Goal: Information Seeking & Learning: Find contact information

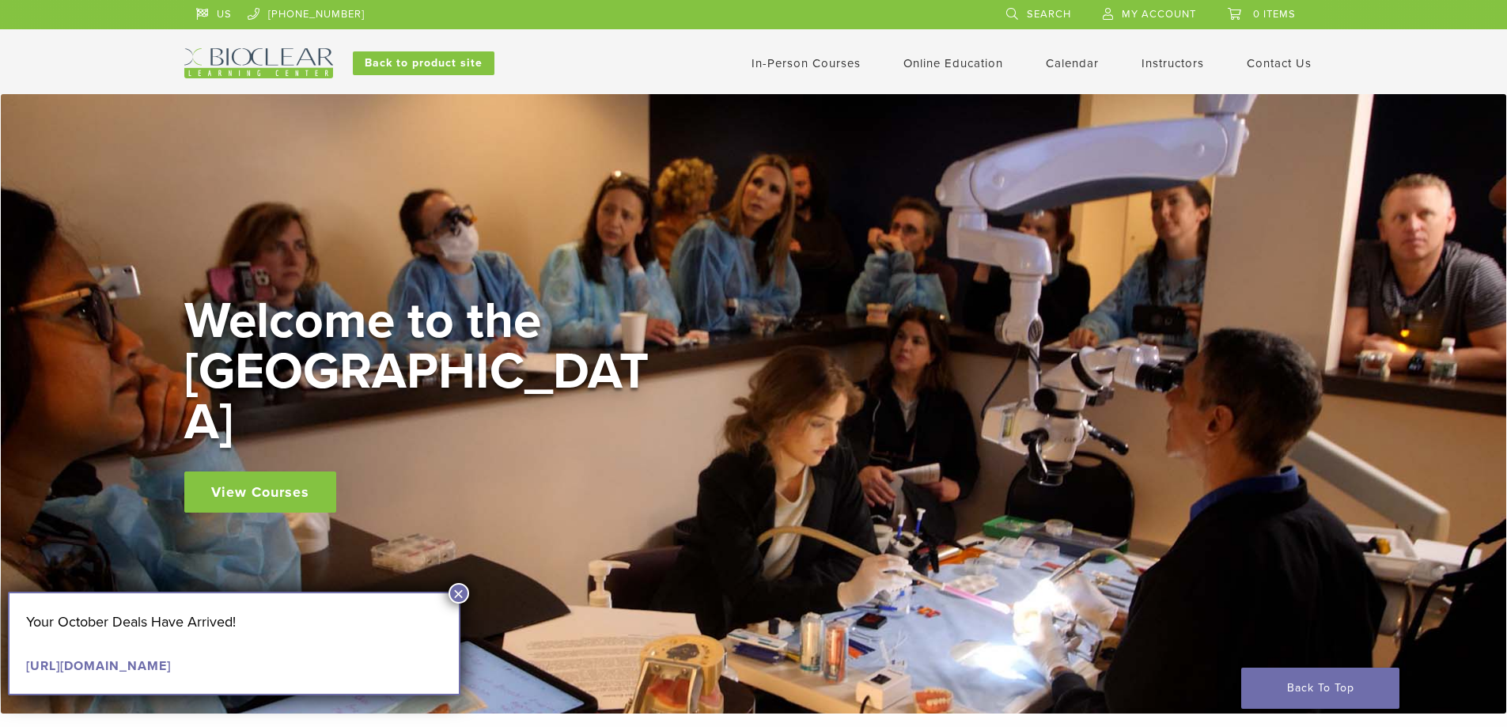
click at [161, 669] on link "[URL][DOMAIN_NAME]" at bounding box center [98, 666] width 145 height 16
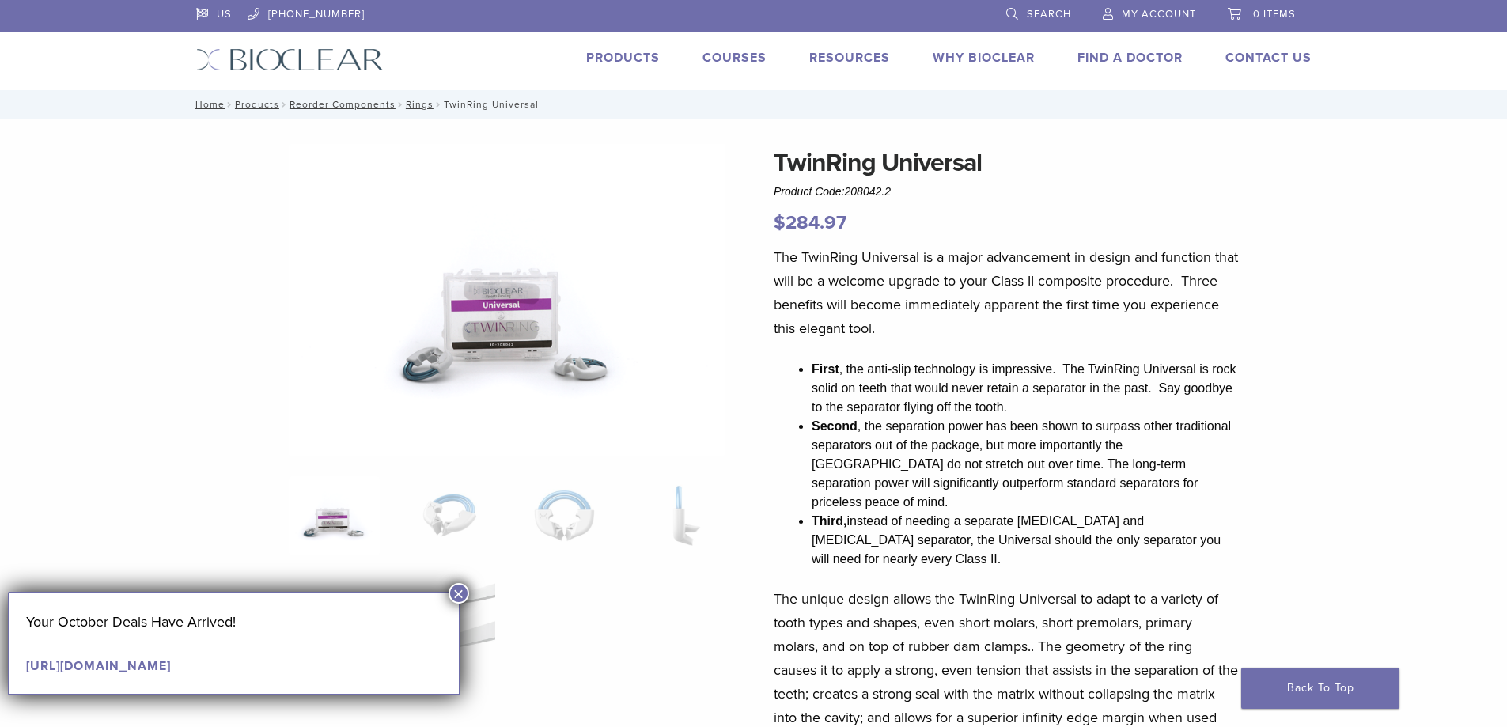
click at [717, 63] on link "Courses" at bounding box center [735, 58] width 64 height 16
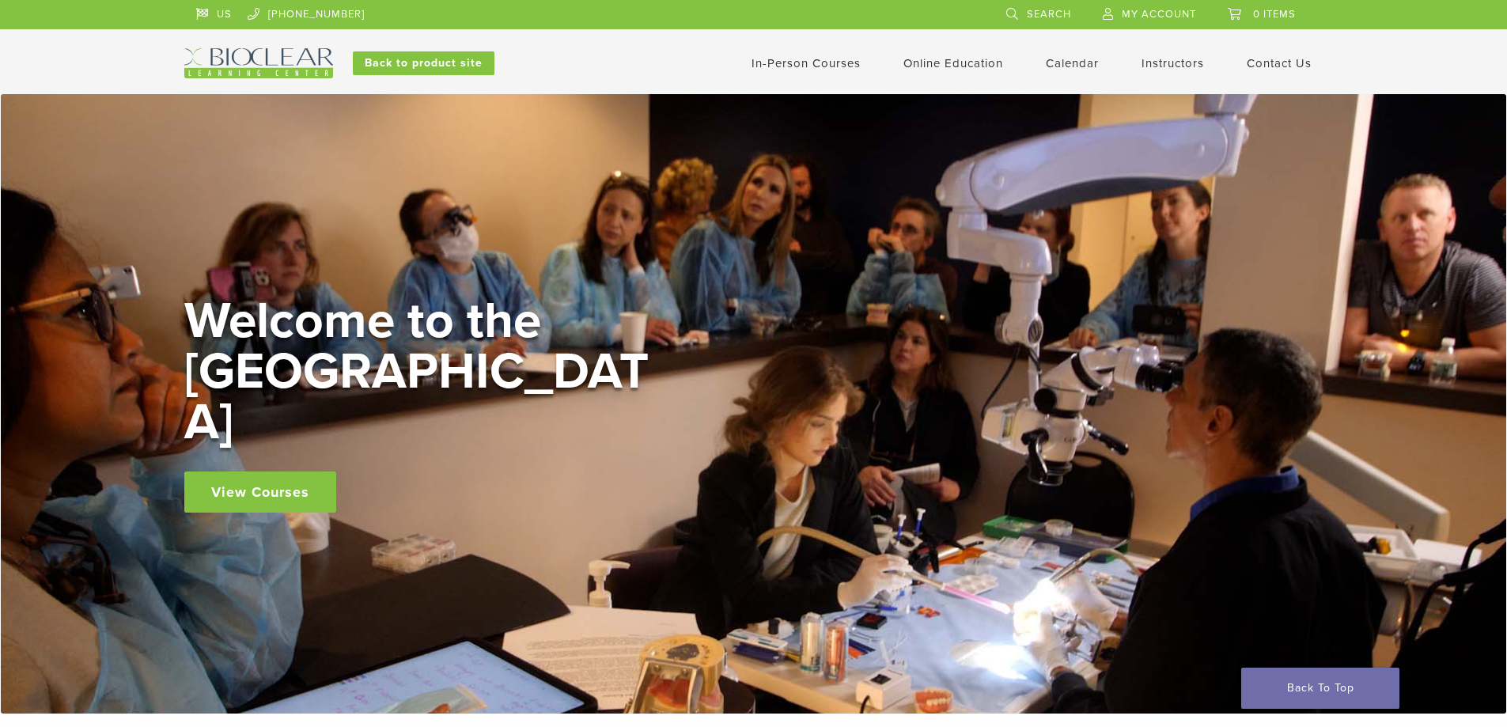
click at [777, 67] on link "In-Person Courses" at bounding box center [806, 63] width 109 height 14
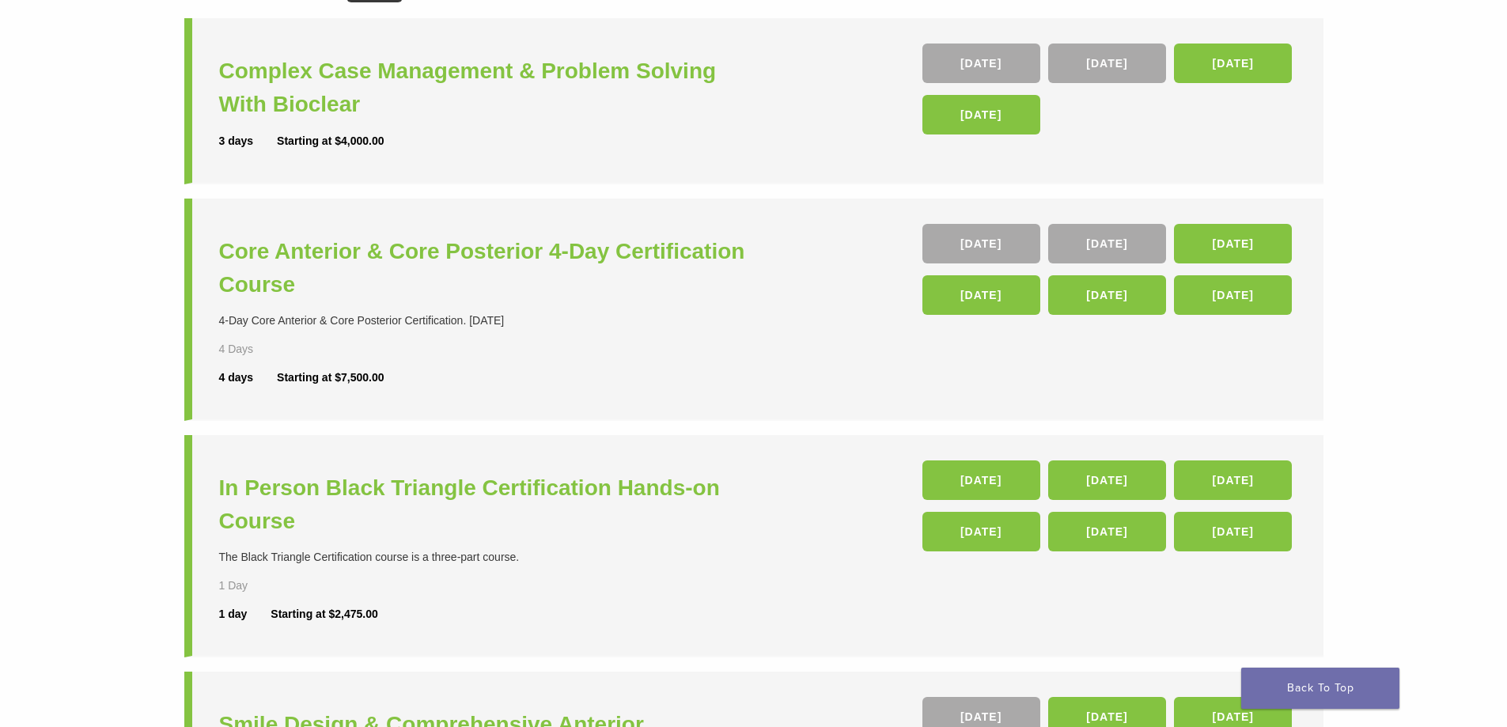
scroll to position [237, 0]
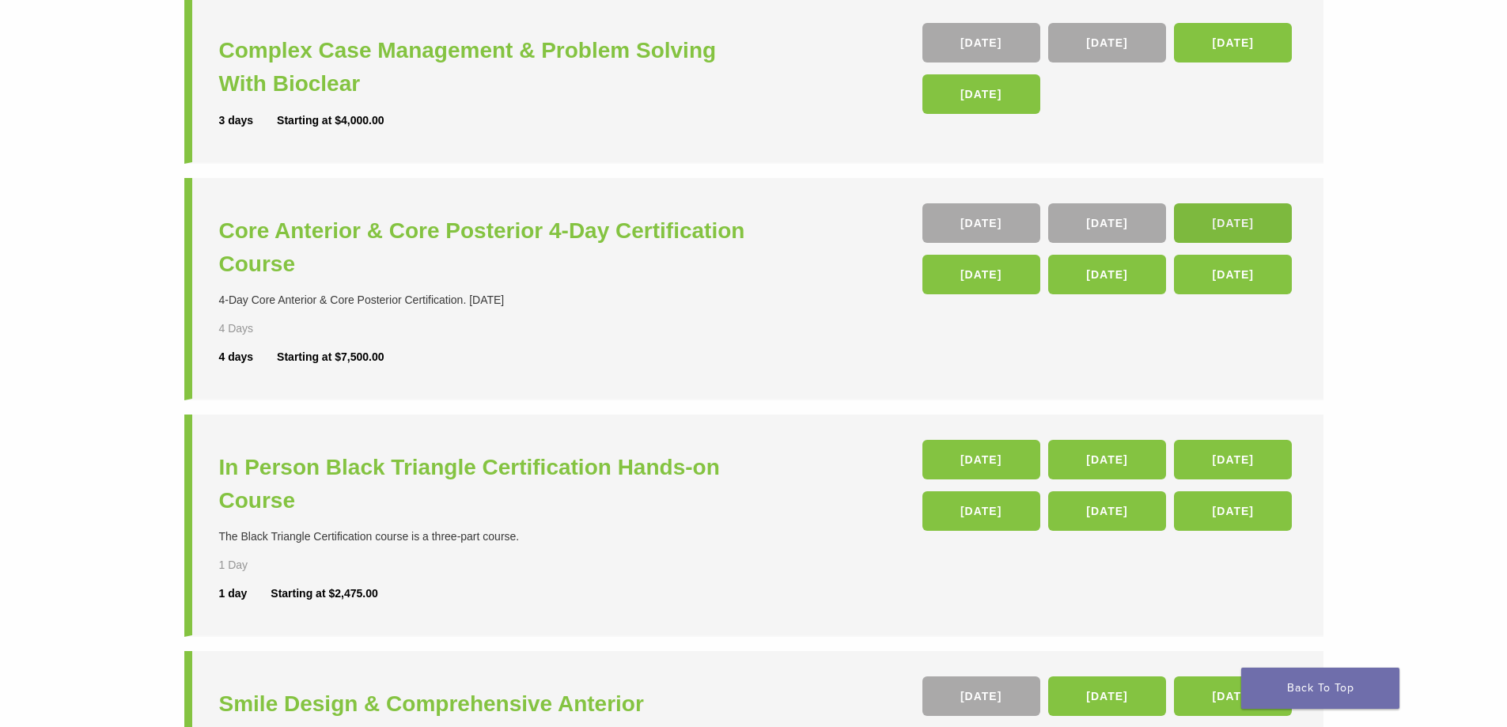
click at [1228, 212] on link "04 Feb 26" at bounding box center [1233, 223] width 118 height 40
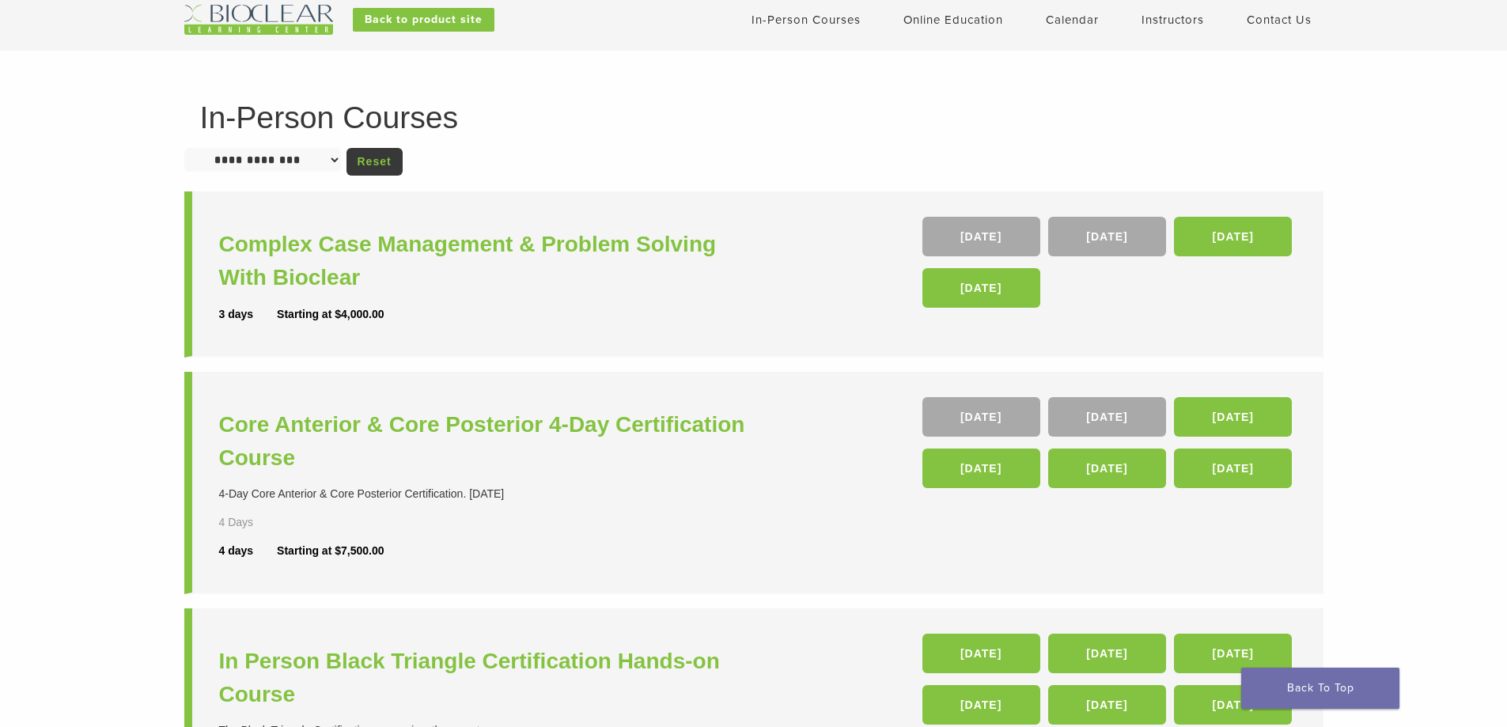
scroll to position [0, 0]
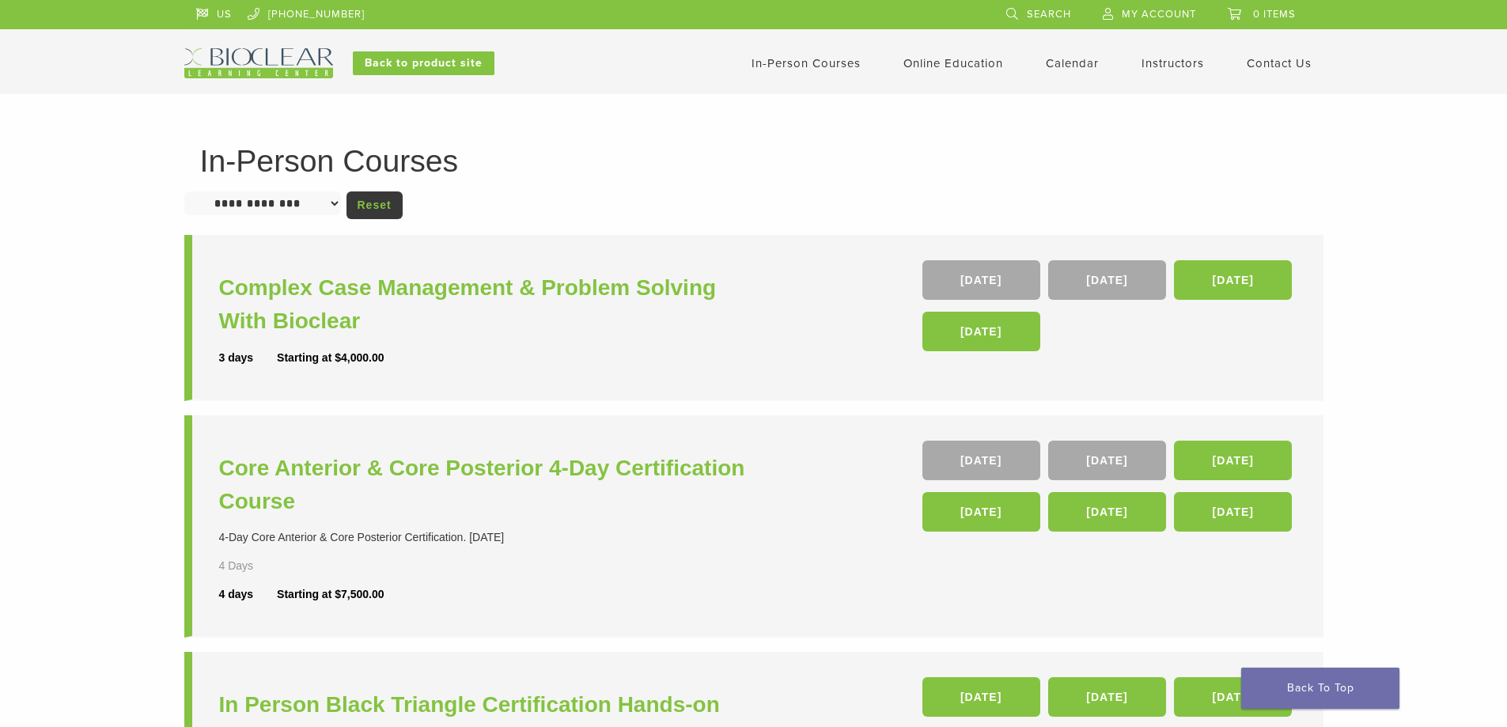
click at [237, 206] on select "**********" at bounding box center [262, 203] width 157 height 24
select select "**********"
click at [184, 191] on select "**********" at bounding box center [262, 203] width 157 height 24
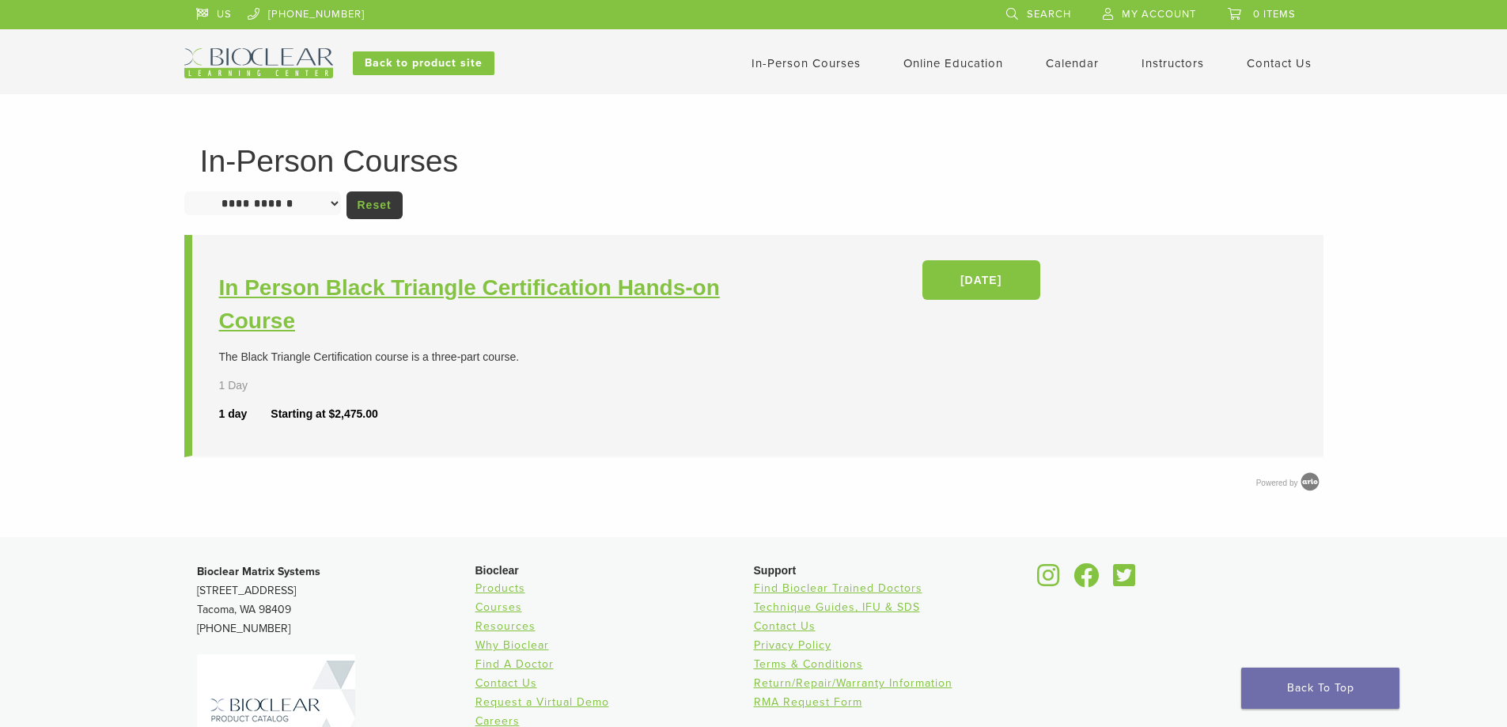
click at [305, 288] on h3 "In Person Black Triangle Certification Hands-on Course" at bounding box center [488, 304] width 539 height 66
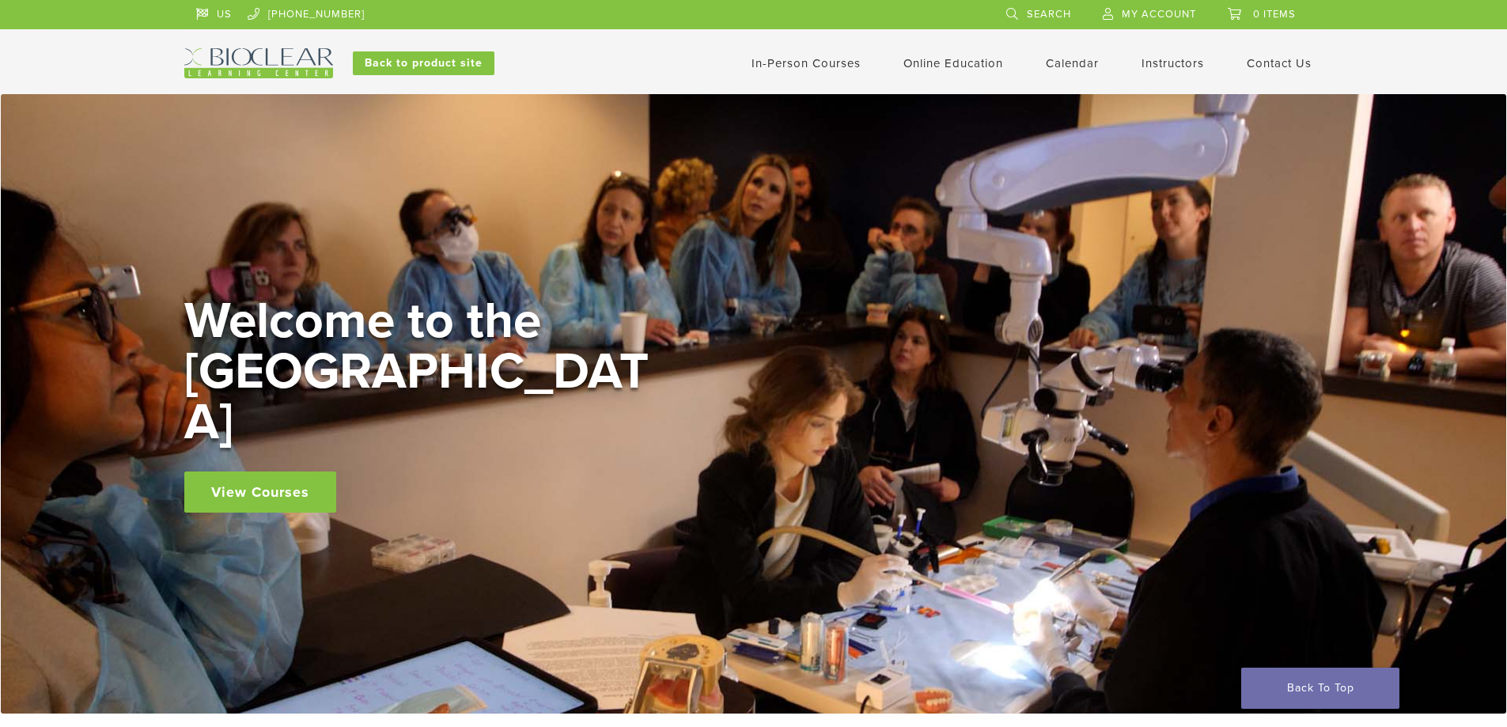
click at [772, 62] on link "In-Person Courses" at bounding box center [806, 63] width 109 height 14
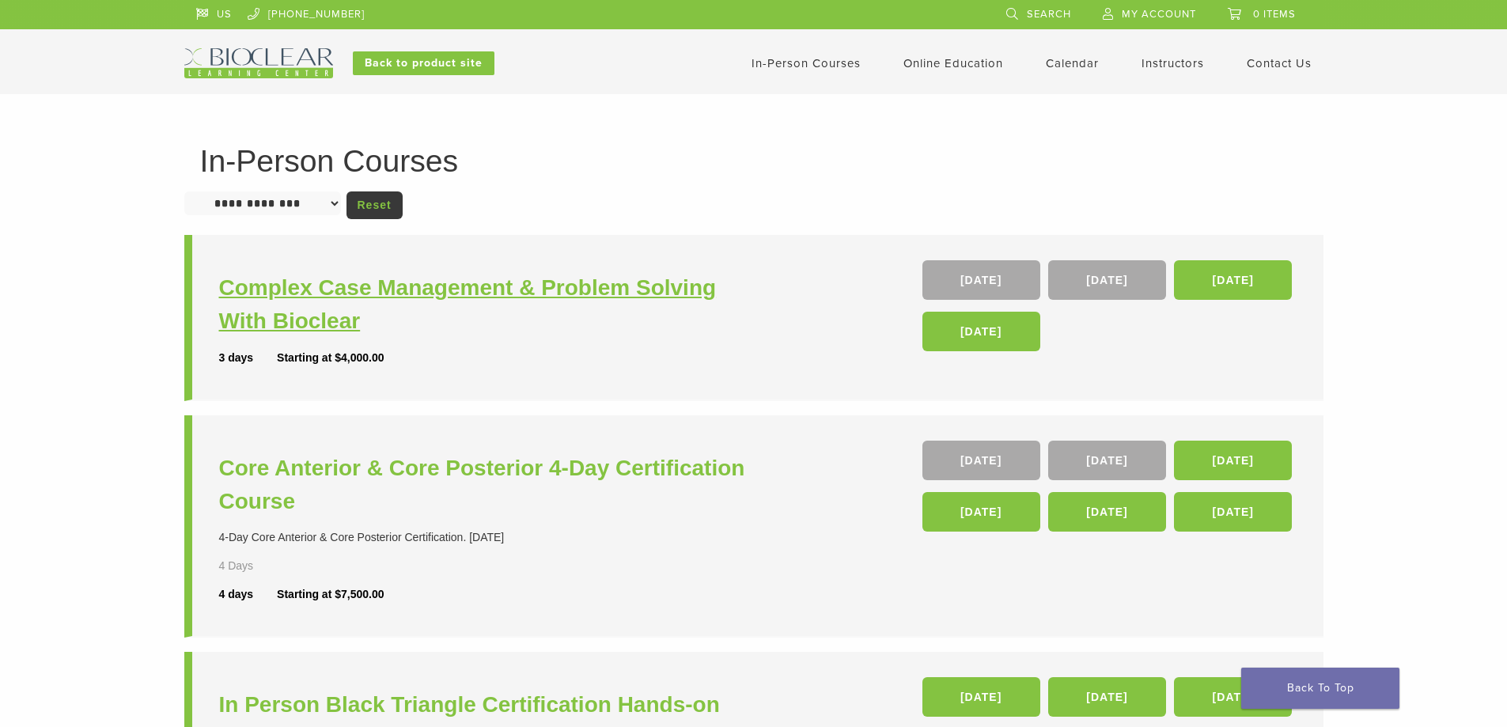
click at [498, 286] on h3 "Complex Case Management & Problem Solving With Bioclear" at bounding box center [488, 304] width 539 height 66
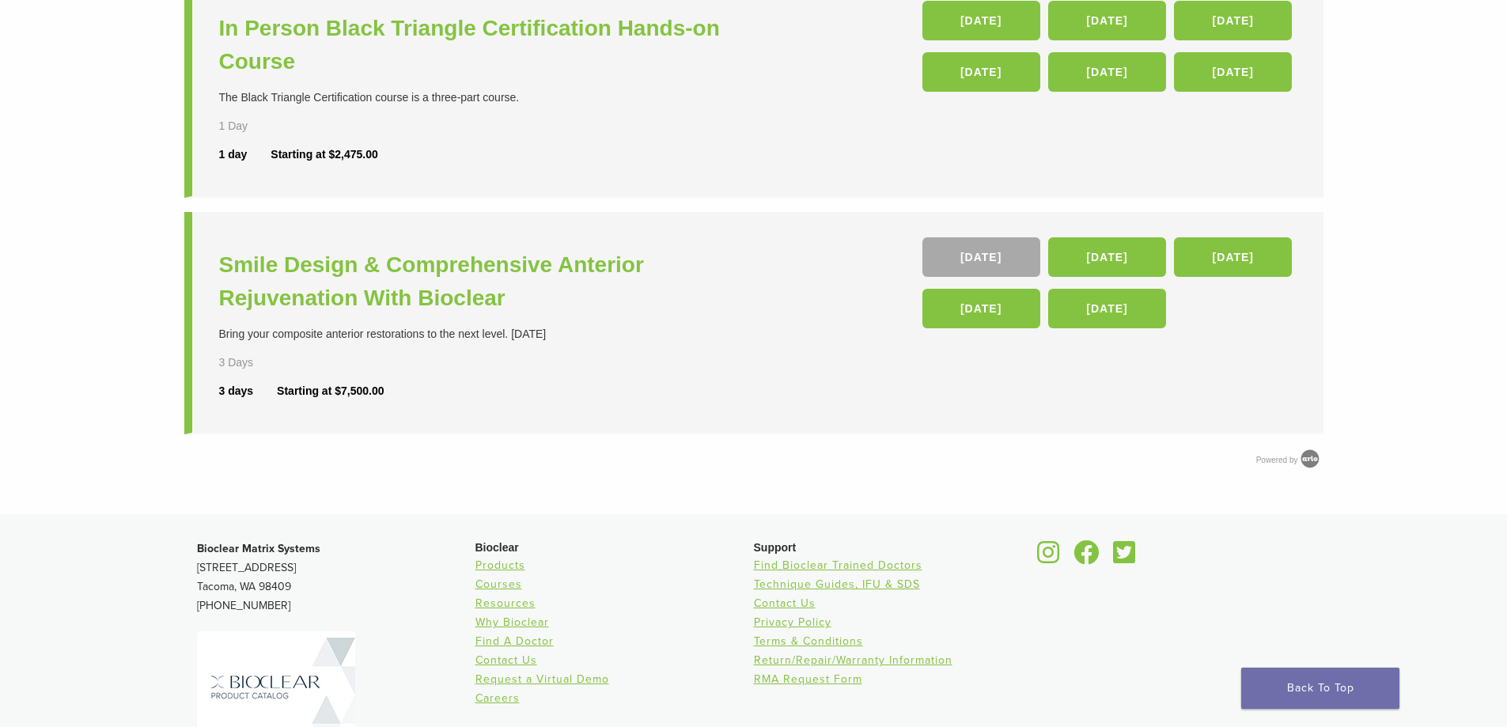
scroll to position [712, 0]
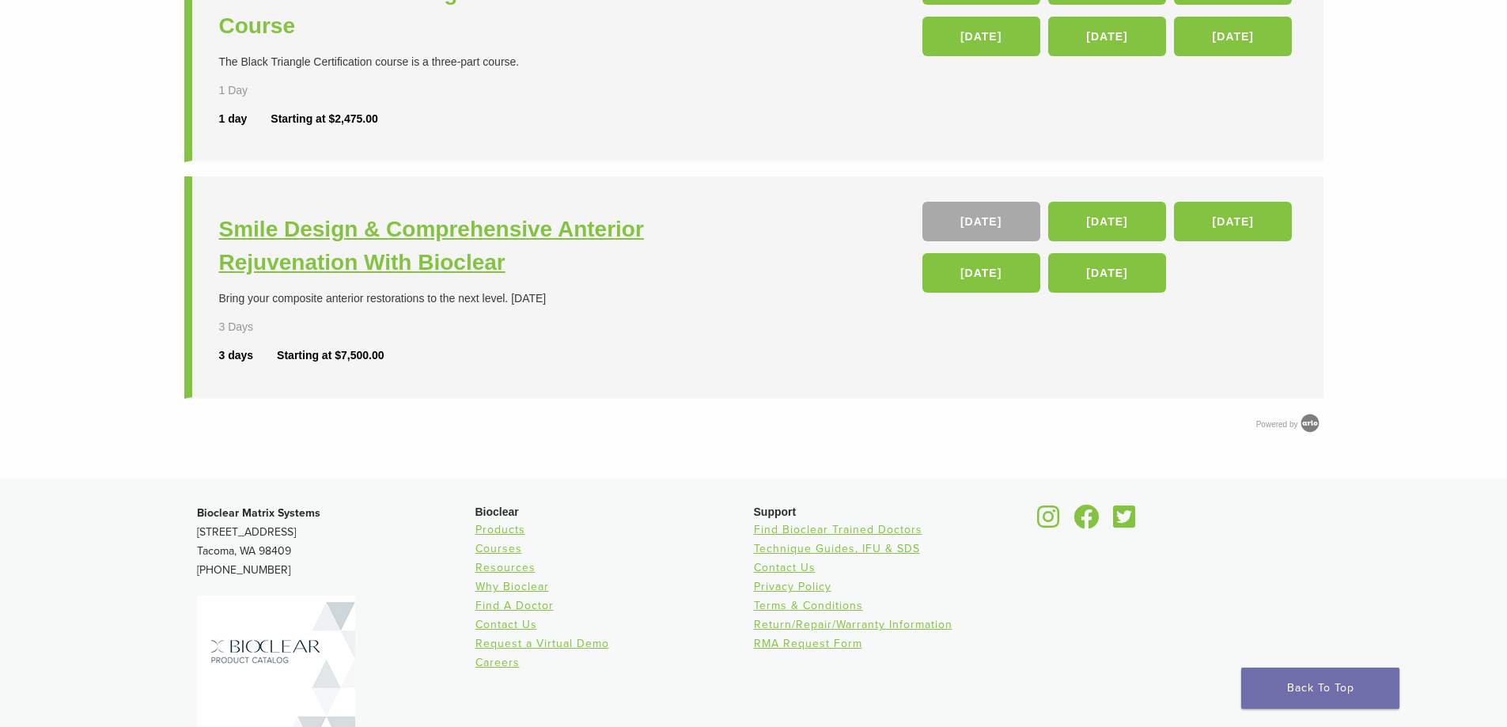
click at [271, 219] on h3 "Smile Design & Comprehensive Anterior Rejuvenation With Bioclear" at bounding box center [488, 246] width 539 height 66
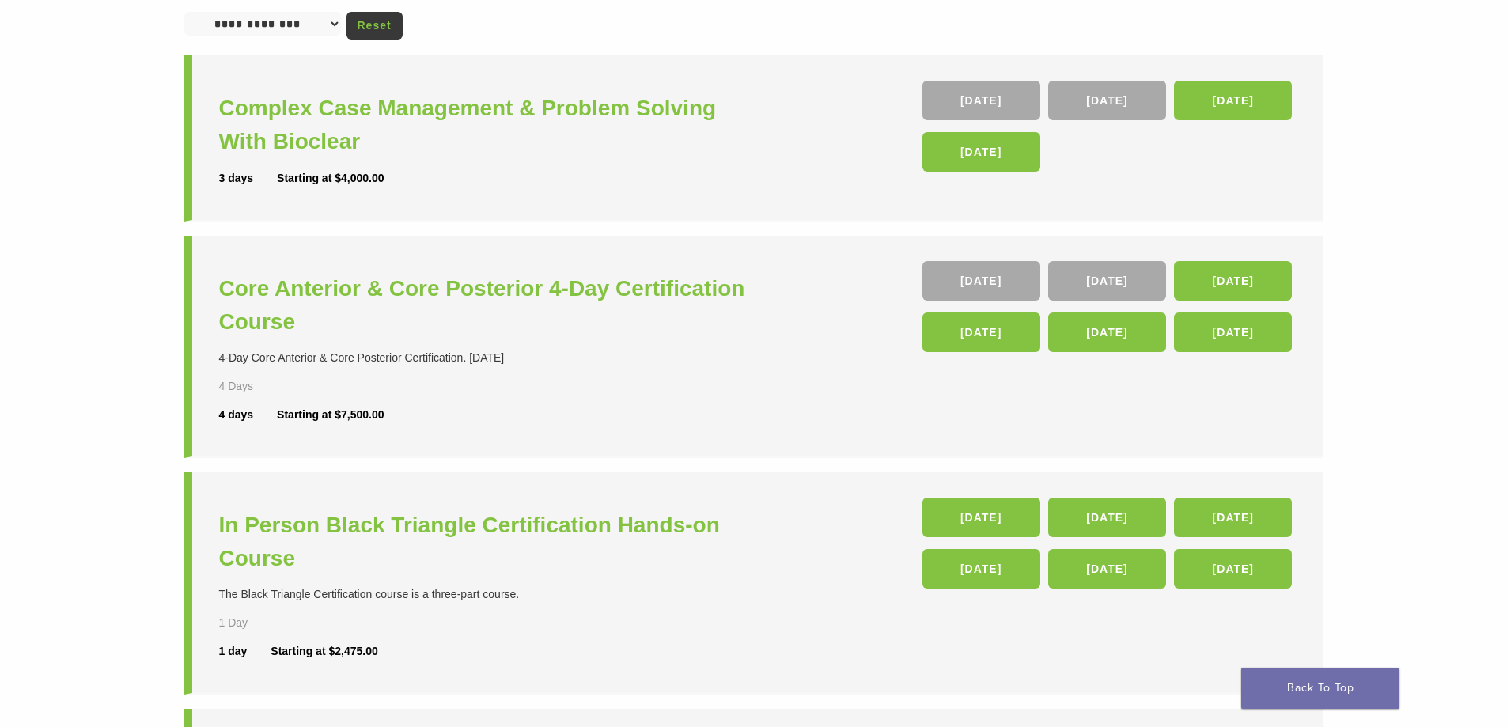
scroll to position [158, 0]
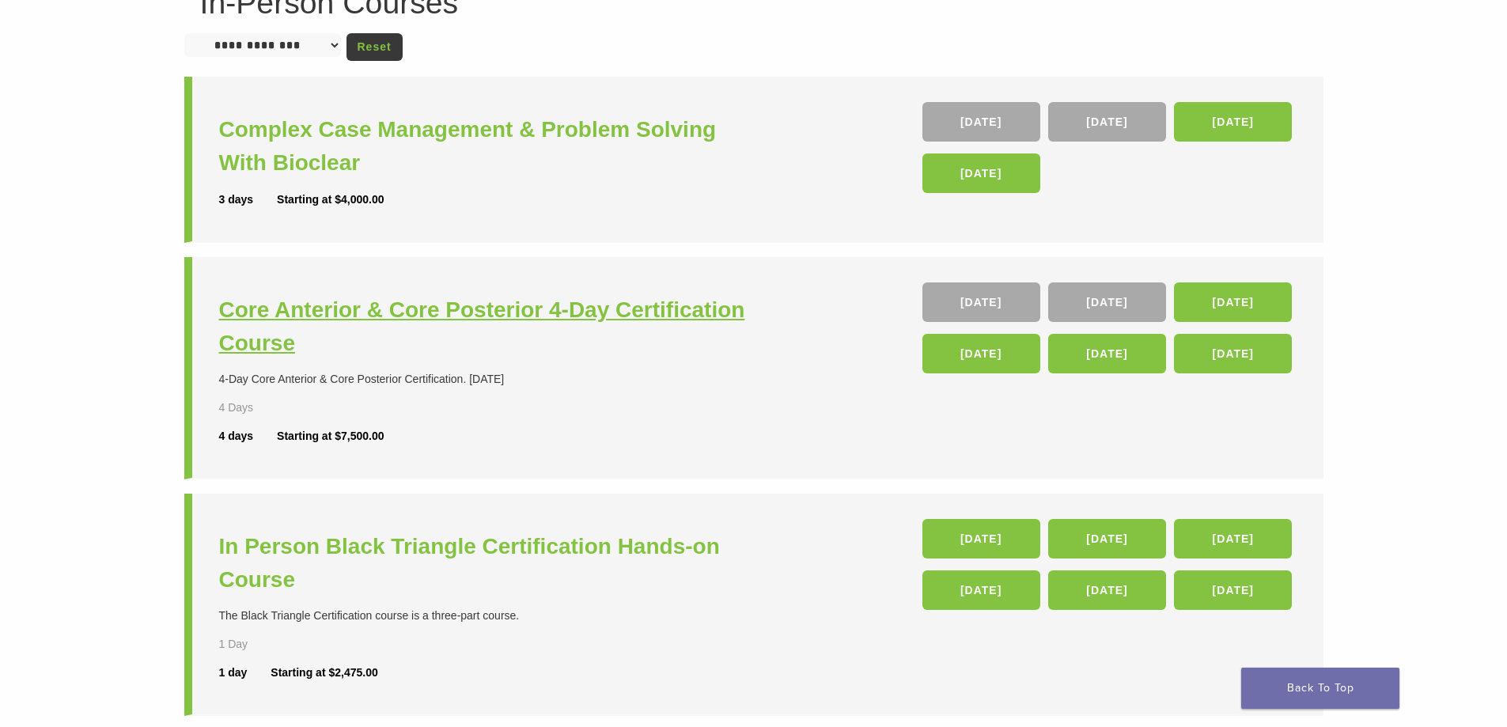
click at [369, 307] on h3 "Core Anterior & Core Posterior 4-Day Certification Course" at bounding box center [488, 327] width 539 height 66
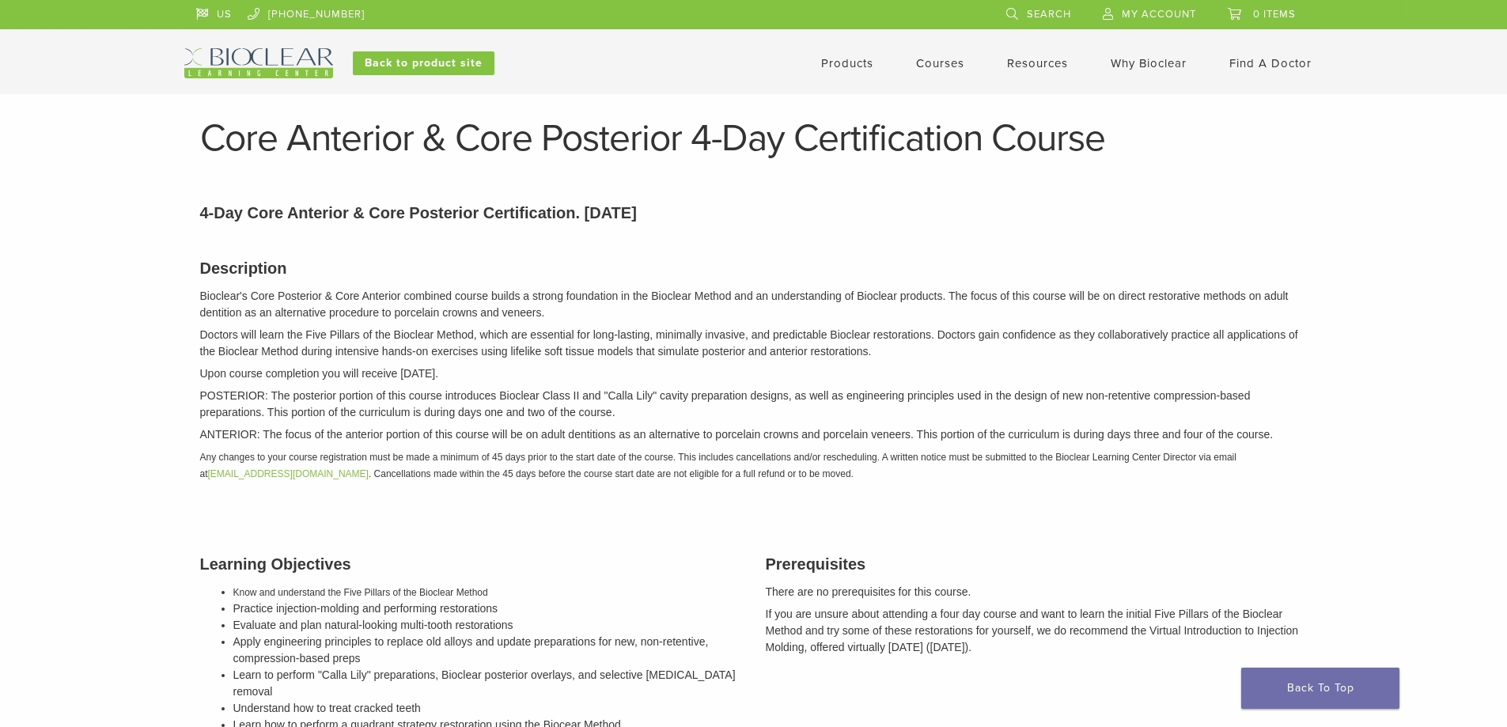
click at [1253, 59] on link "Find A Doctor" at bounding box center [1270, 63] width 82 height 14
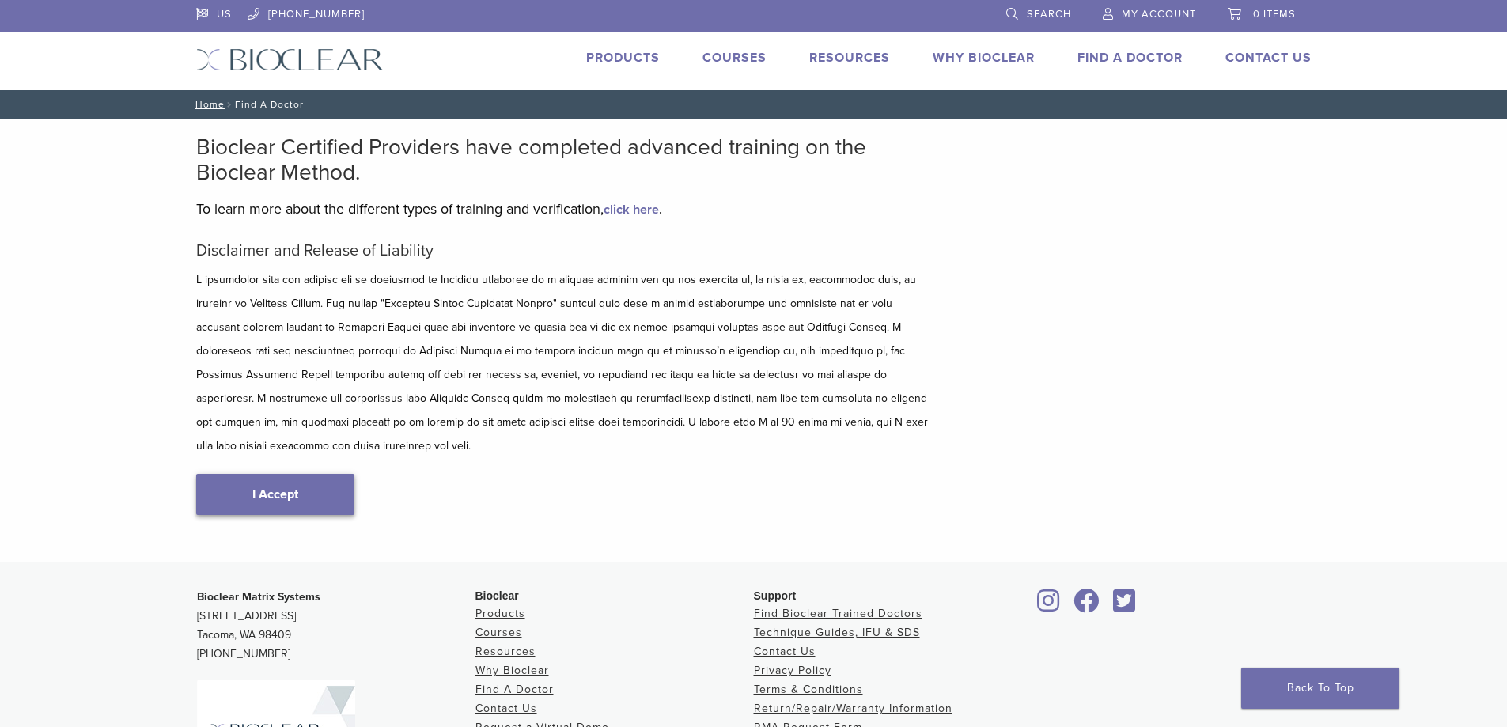
click at [287, 474] on link "I Accept" at bounding box center [275, 494] width 158 height 41
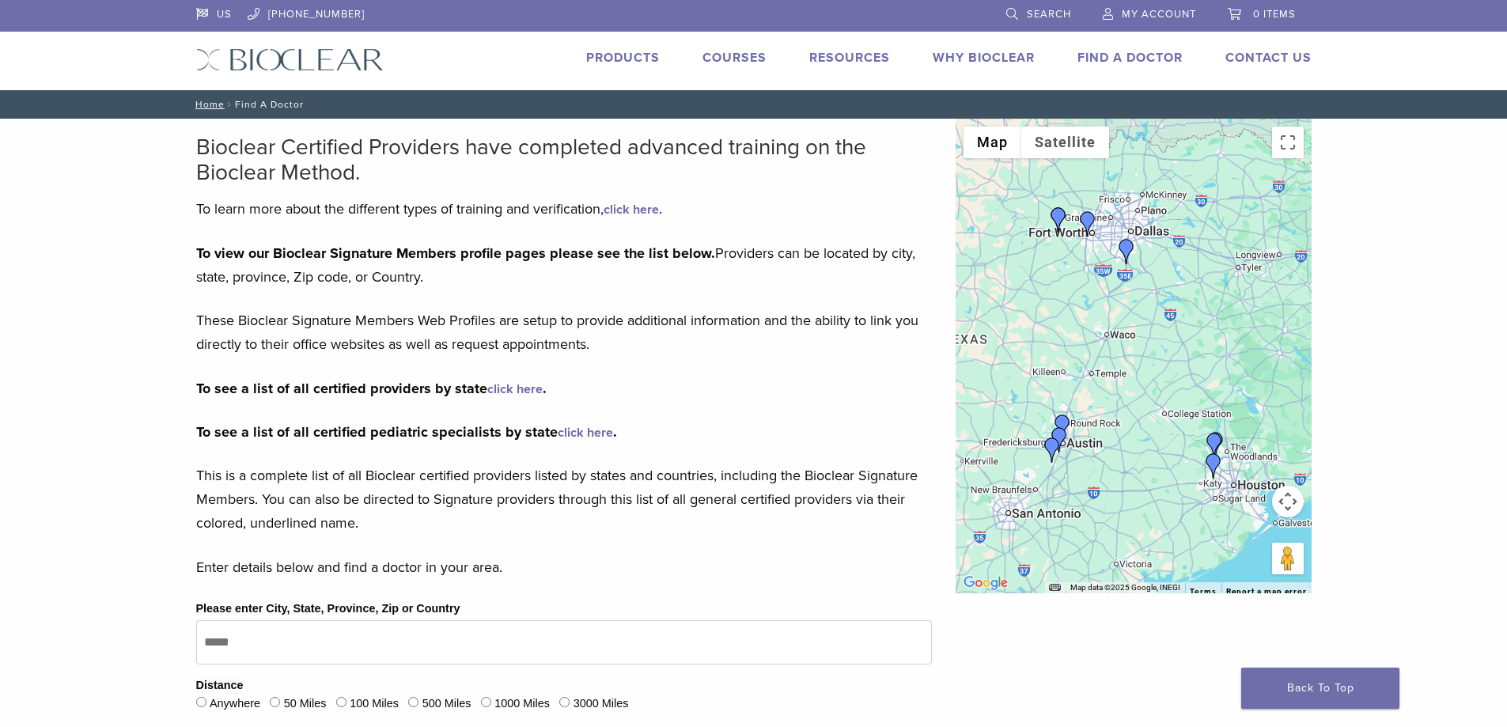
scroll to position [237, 0]
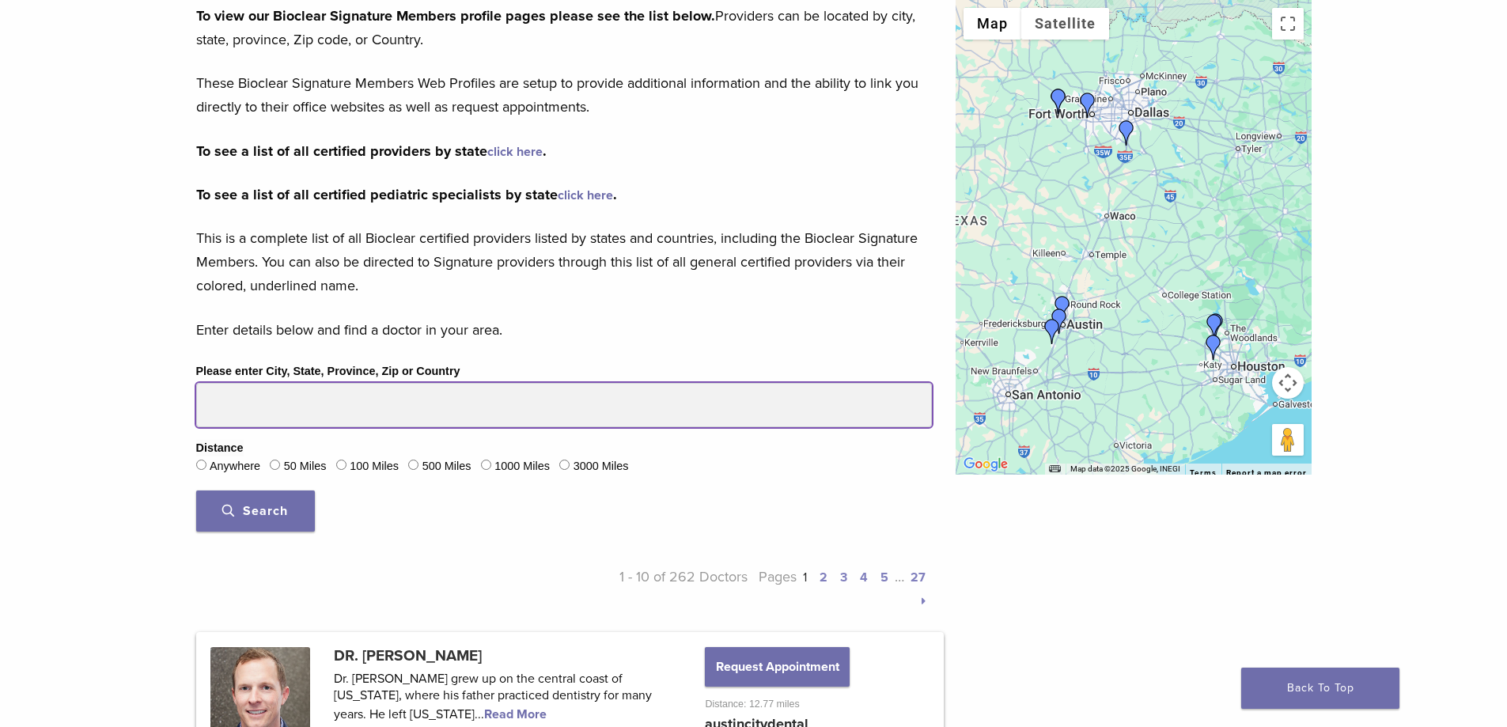
click at [305, 412] on input "Please enter City, State, Province, Zip or Country" at bounding box center [564, 405] width 736 height 44
type input "*****"
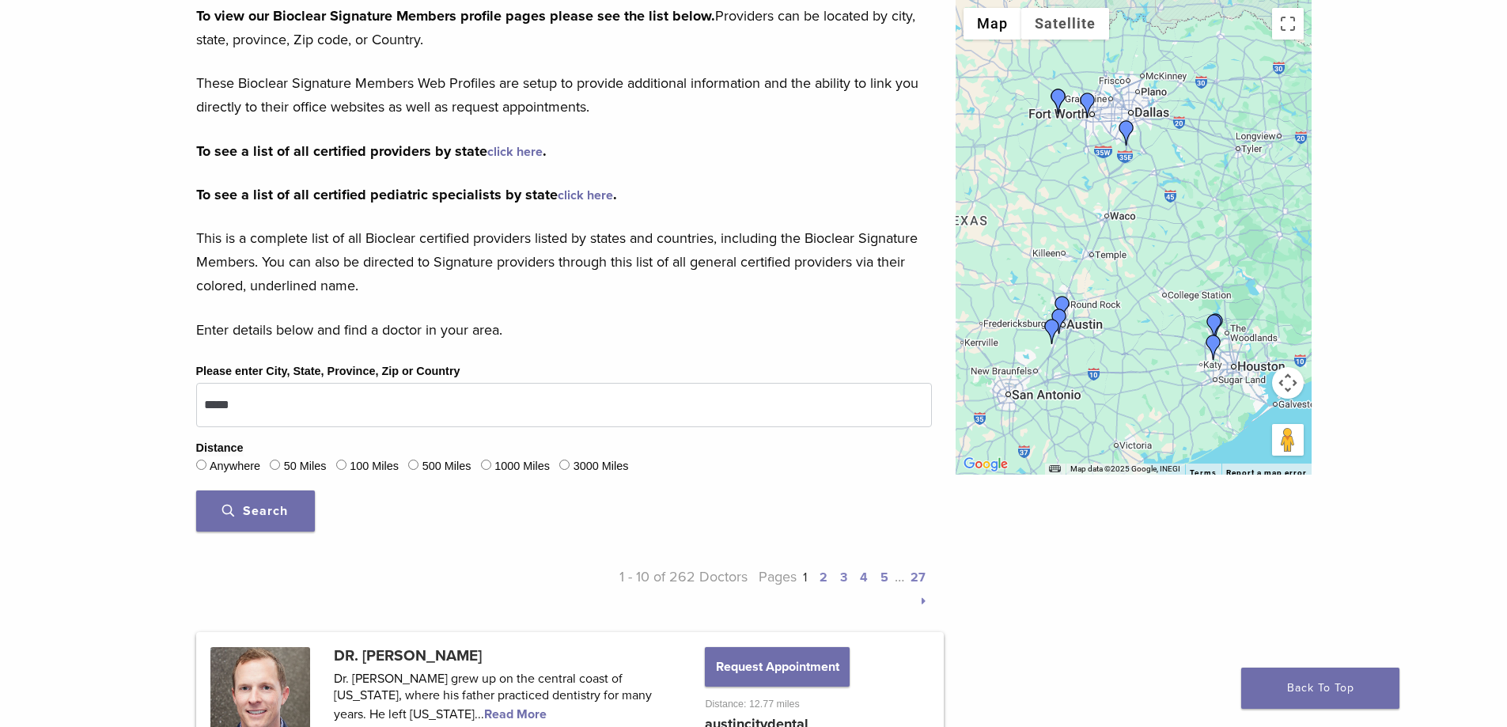
click at [237, 517] on span "Search" at bounding box center [255, 511] width 66 height 16
